Goal: Complete application form: Complete application form

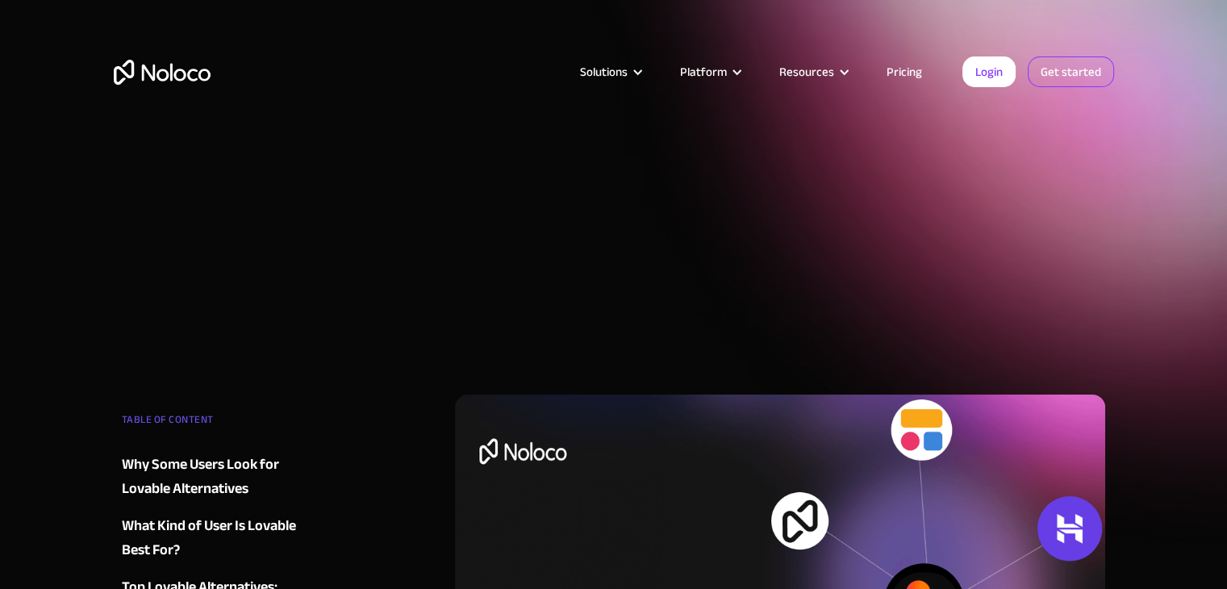
click at [1068, 74] on link "Get started" at bounding box center [1071, 71] width 86 height 31
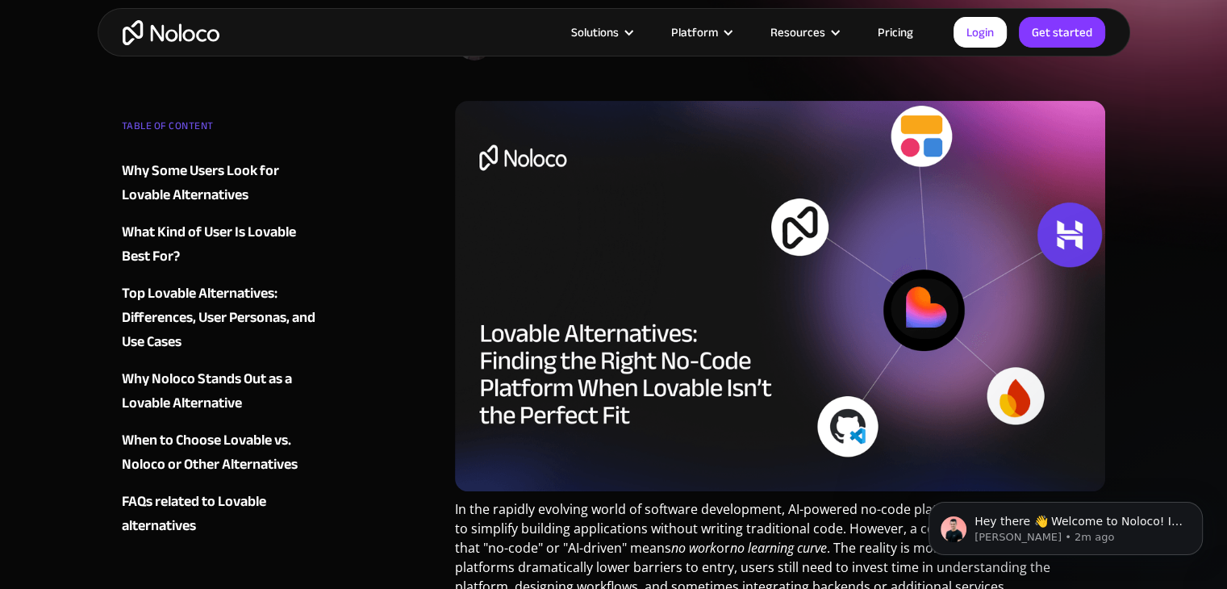
scroll to position [295, 0]
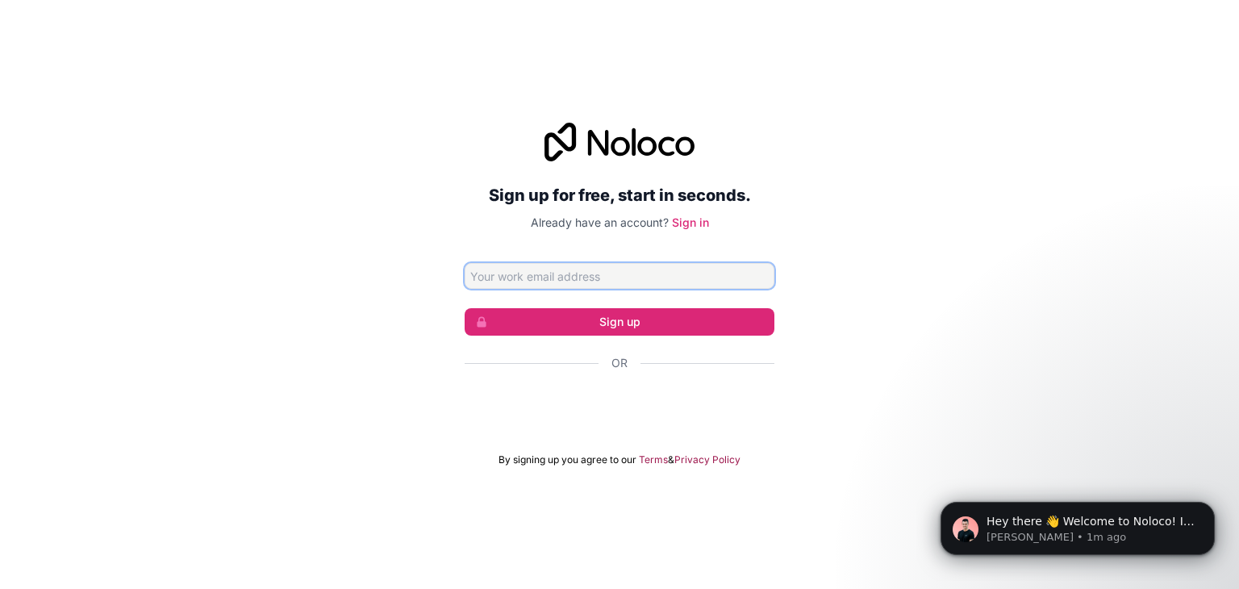
click at [564, 275] on input "Email address" at bounding box center [620, 276] width 310 height 26
type input "nn7116580@gmail.com"
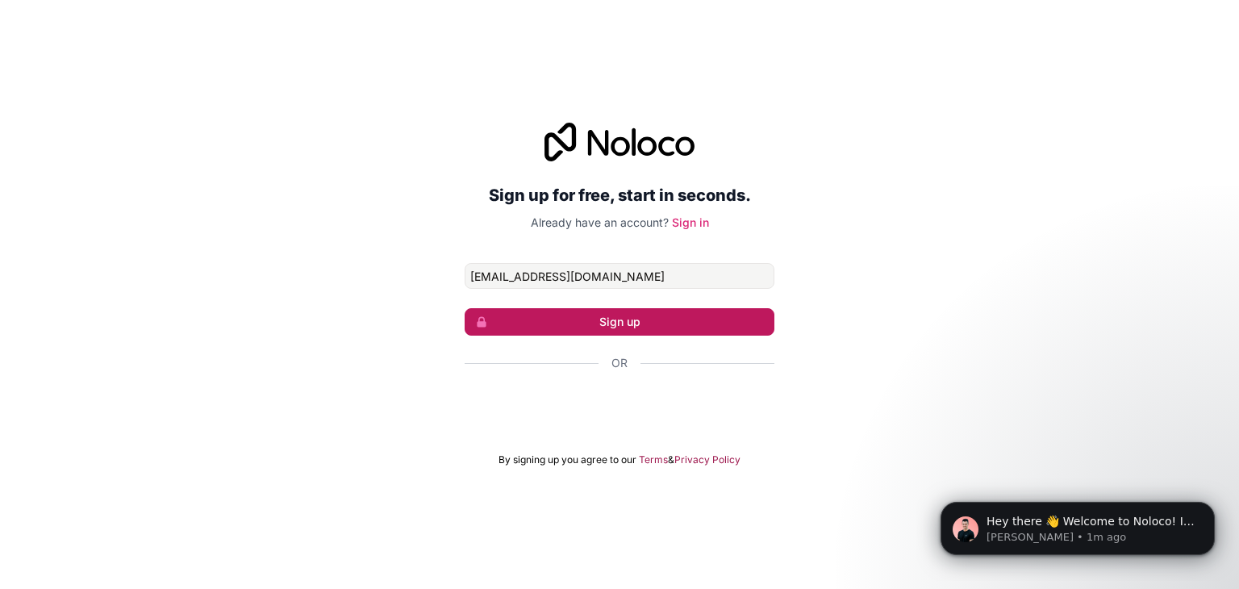
click at [594, 317] on button "Sign up" at bounding box center [620, 321] width 310 height 27
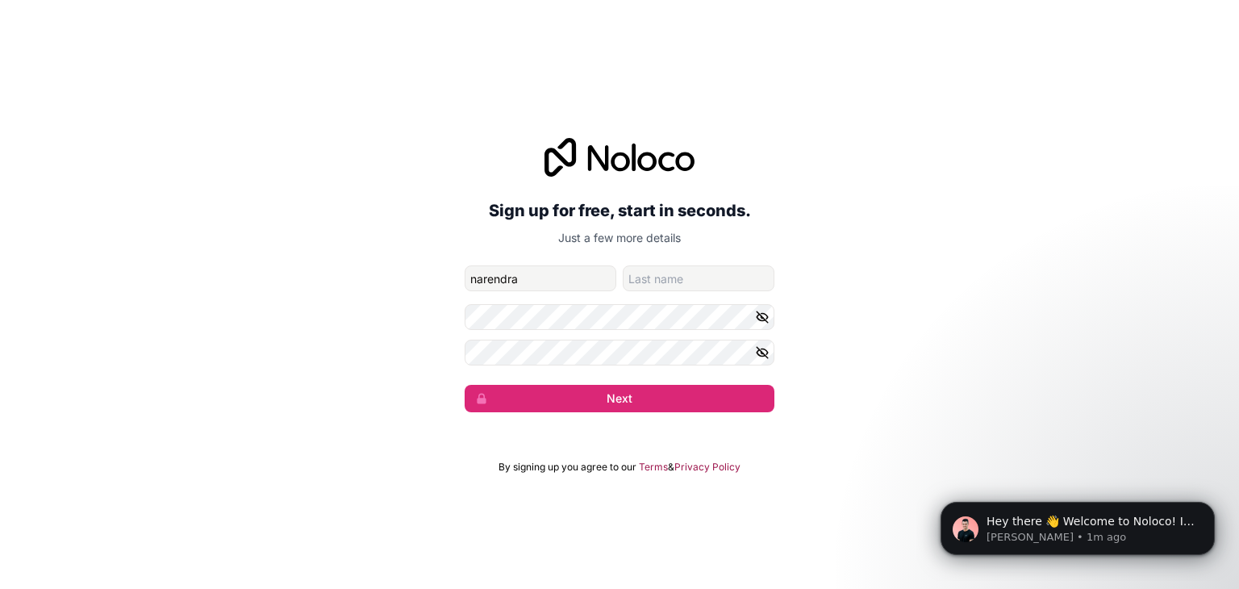
type input "narendra"
click at [655, 285] on input "family-name" at bounding box center [699, 278] width 152 height 26
type input "k"
click at [632, 398] on button "Next" at bounding box center [620, 398] width 310 height 27
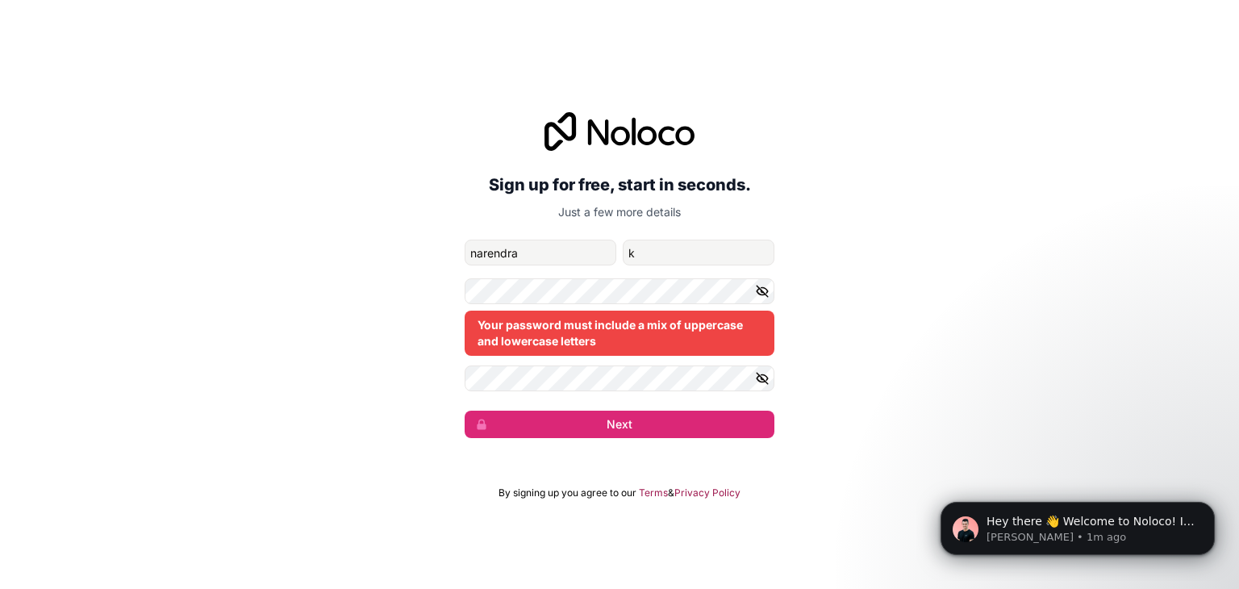
click at [767, 291] on icon "button" at bounding box center [762, 290] width 11 height 7
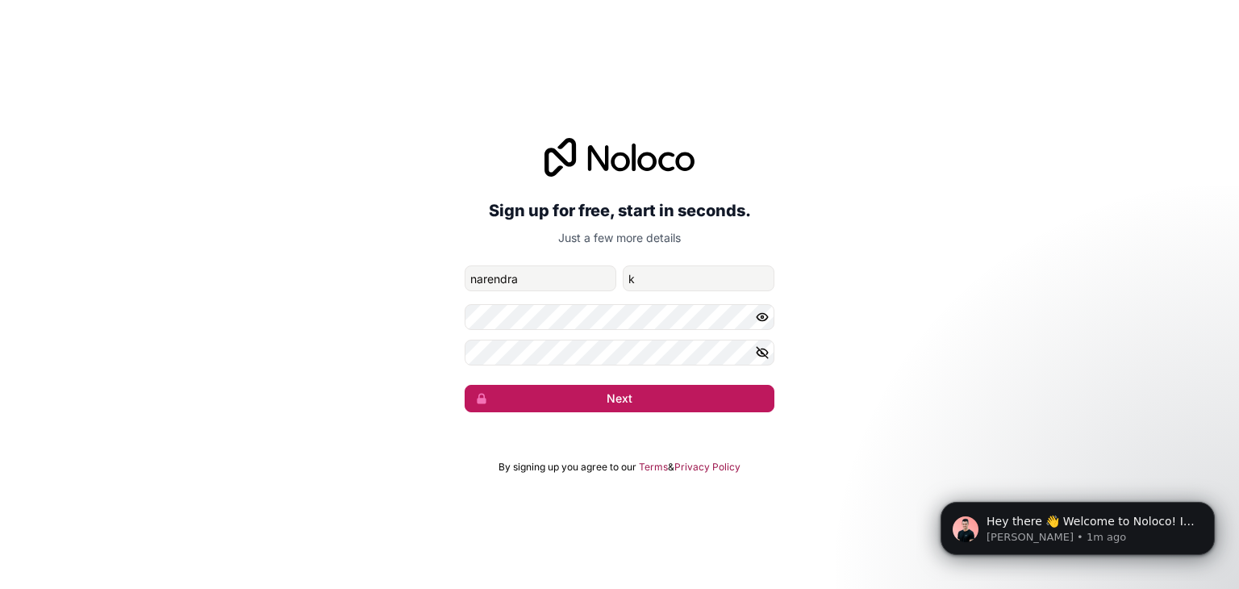
click at [609, 390] on button "Next" at bounding box center [620, 398] width 310 height 27
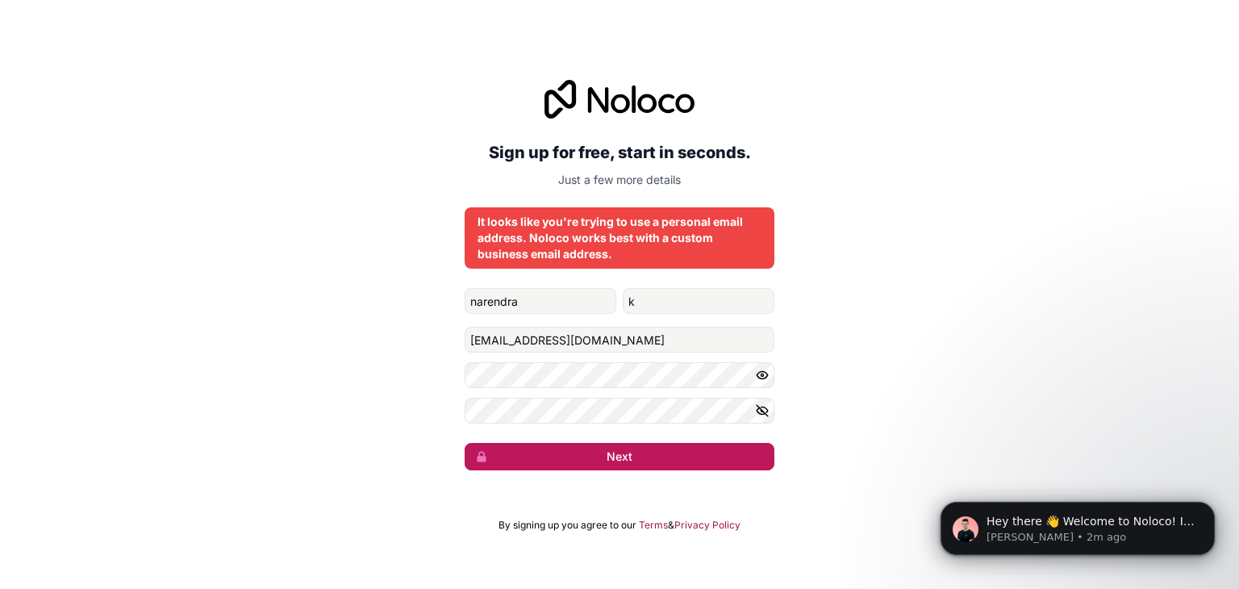
click at [556, 456] on button "Next" at bounding box center [620, 456] width 310 height 27
click at [556, 456] on button "submit" at bounding box center [620, 456] width 310 height 27
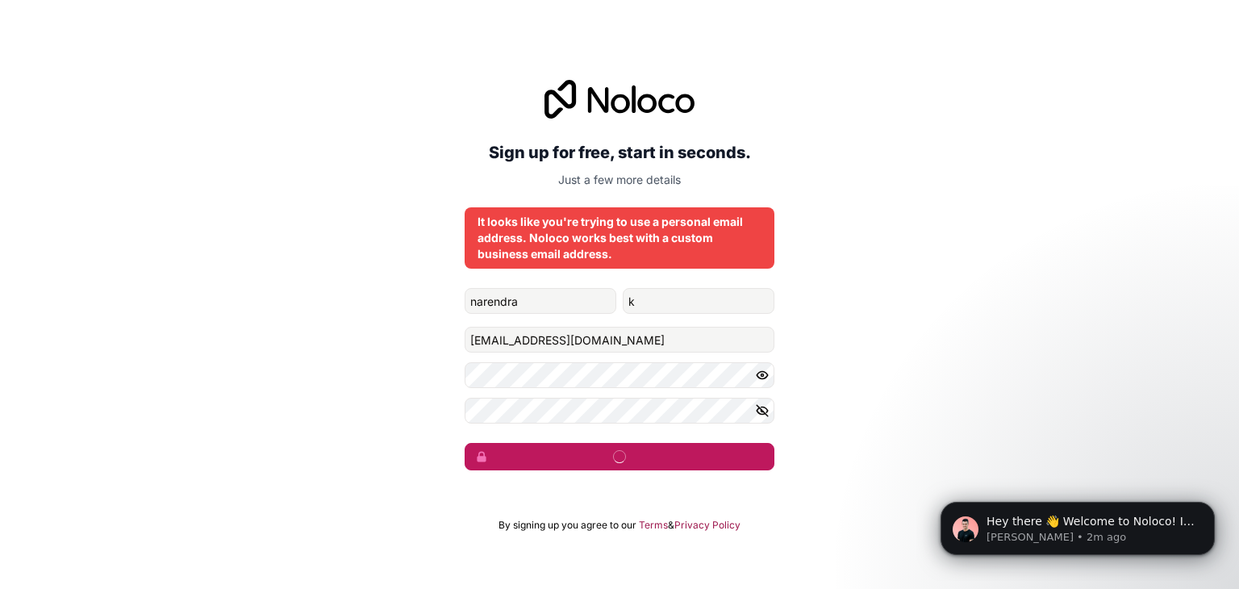
click at [556, 456] on button "submit" at bounding box center [620, 456] width 310 height 27
click at [556, 456] on button "Next" at bounding box center [620, 456] width 310 height 27
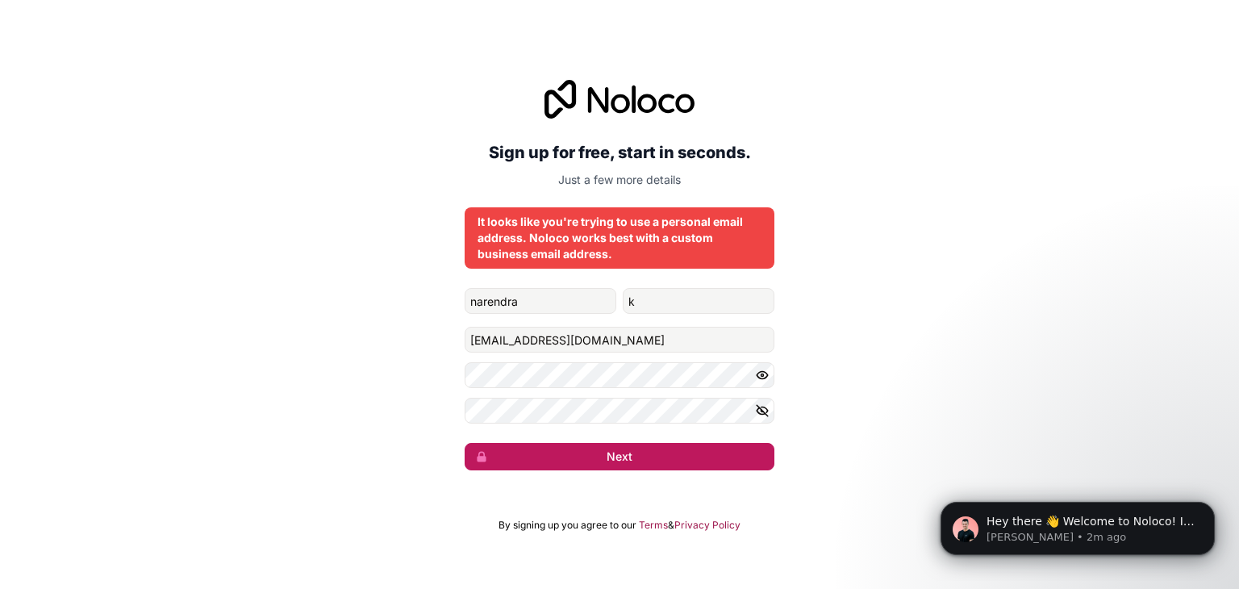
click at [556, 456] on button "Next" at bounding box center [620, 456] width 310 height 27
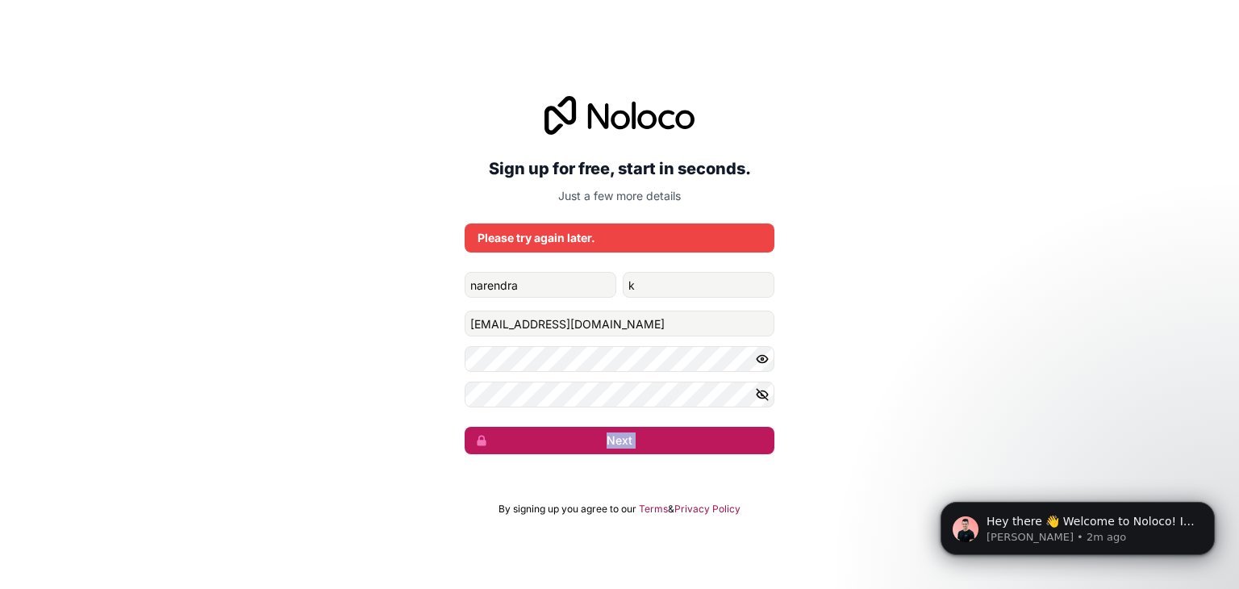
click at [556, 456] on div "Sign up for free, start in seconds. Just a few more details Please try again la…" at bounding box center [619, 274] width 1239 height 403
click at [565, 443] on button "Next" at bounding box center [620, 440] width 310 height 27
